Goal: Navigation & Orientation: Find specific page/section

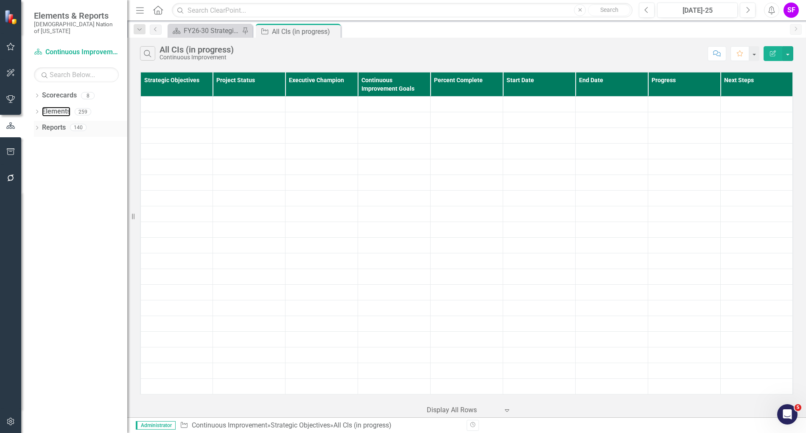
drag, startPoint x: 59, startPoint y: 104, endPoint x: 59, endPoint y: 118, distance: 13.6
click at [59, 107] on link "Elements" at bounding box center [56, 112] width 28 height 10
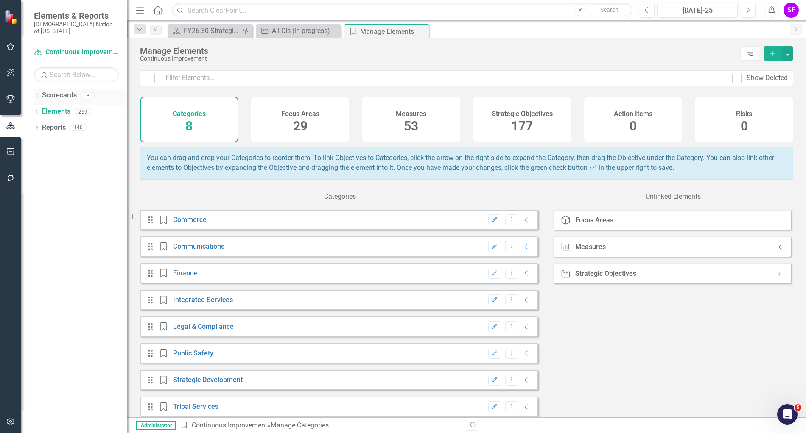
click at [58, 91] on link "Scorecards" at bounding box center [59, 96] width 35 height 10
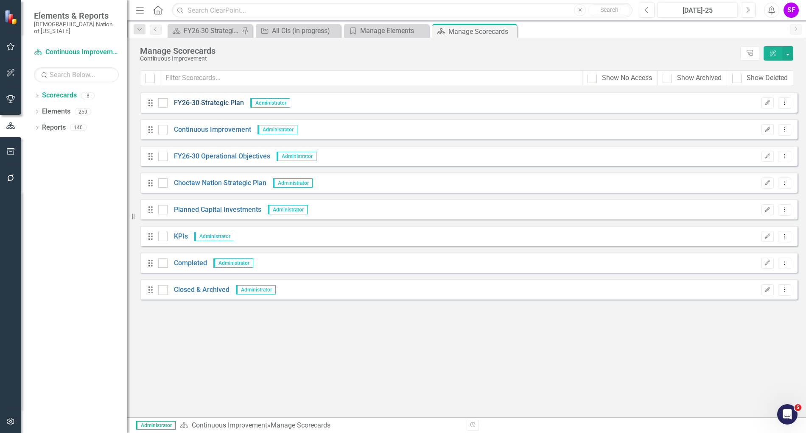
click at [214, 104] on link "FY26-30 Strategic Plan" at bounding box center [206, 103] width 76 height 10
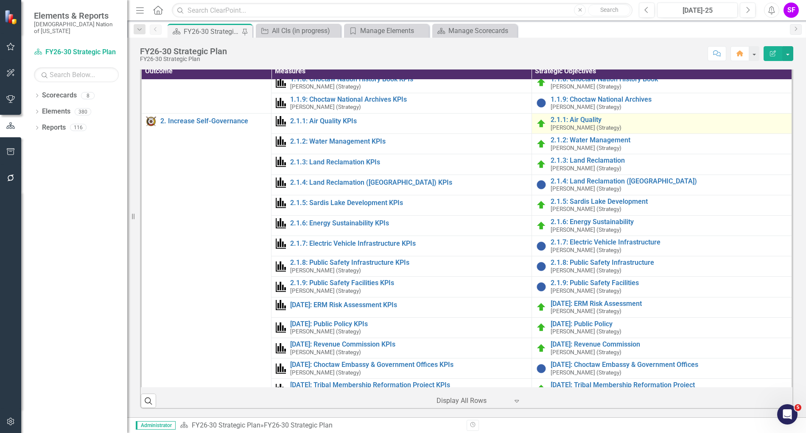
scroll to position [106, 0]
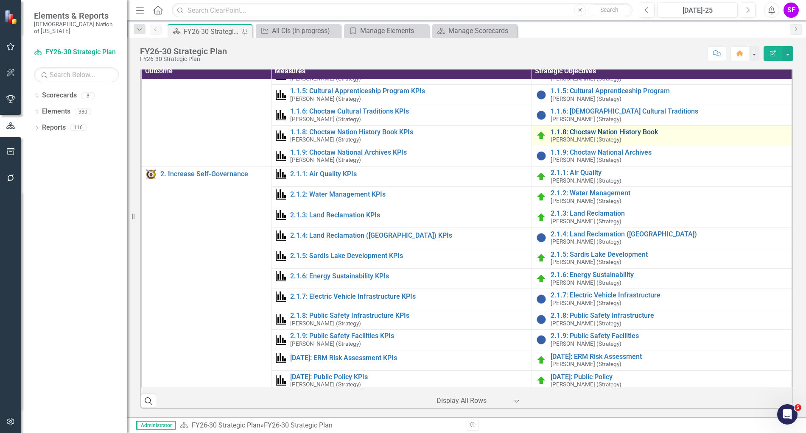
click at [584, 136] on link "1.1.8: Choctaw Nation History Book" at bounding box center [668, 132] width 237 height 8
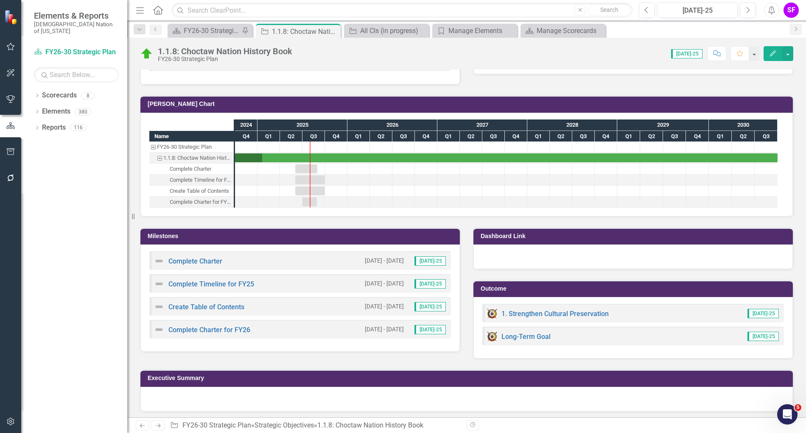
scroll to position [971, 0]
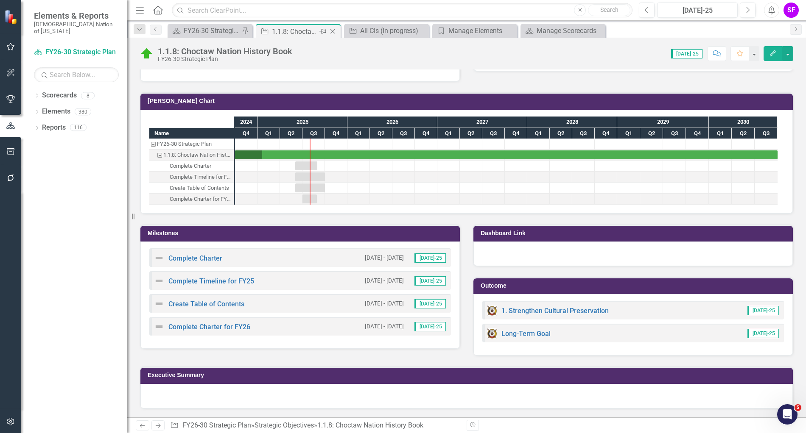
click at [333, 28] on icon "Close" at bounding box center [332, 31] width 8 height 7
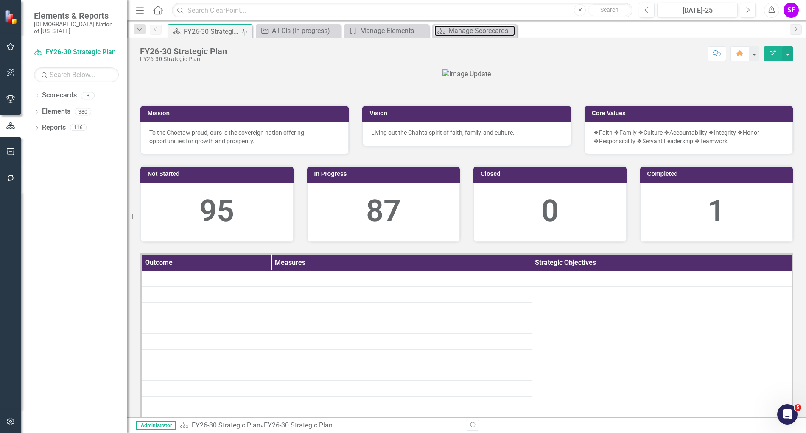
click at [465, 27] on div "Manage Scorecards" at bounding box center [481, 30] width 67 height 11
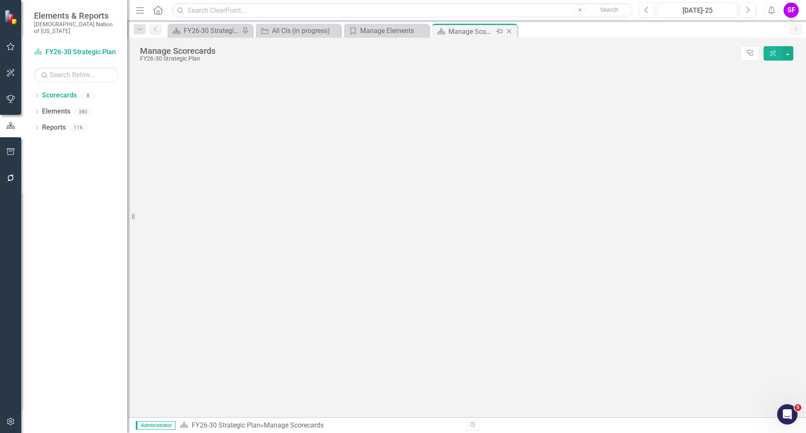
click at [508, 29] on icon "Close" at bounding box center [509, 31] width 8 height 7
